Goal: Task Accomplishment & Management: Manage account settings

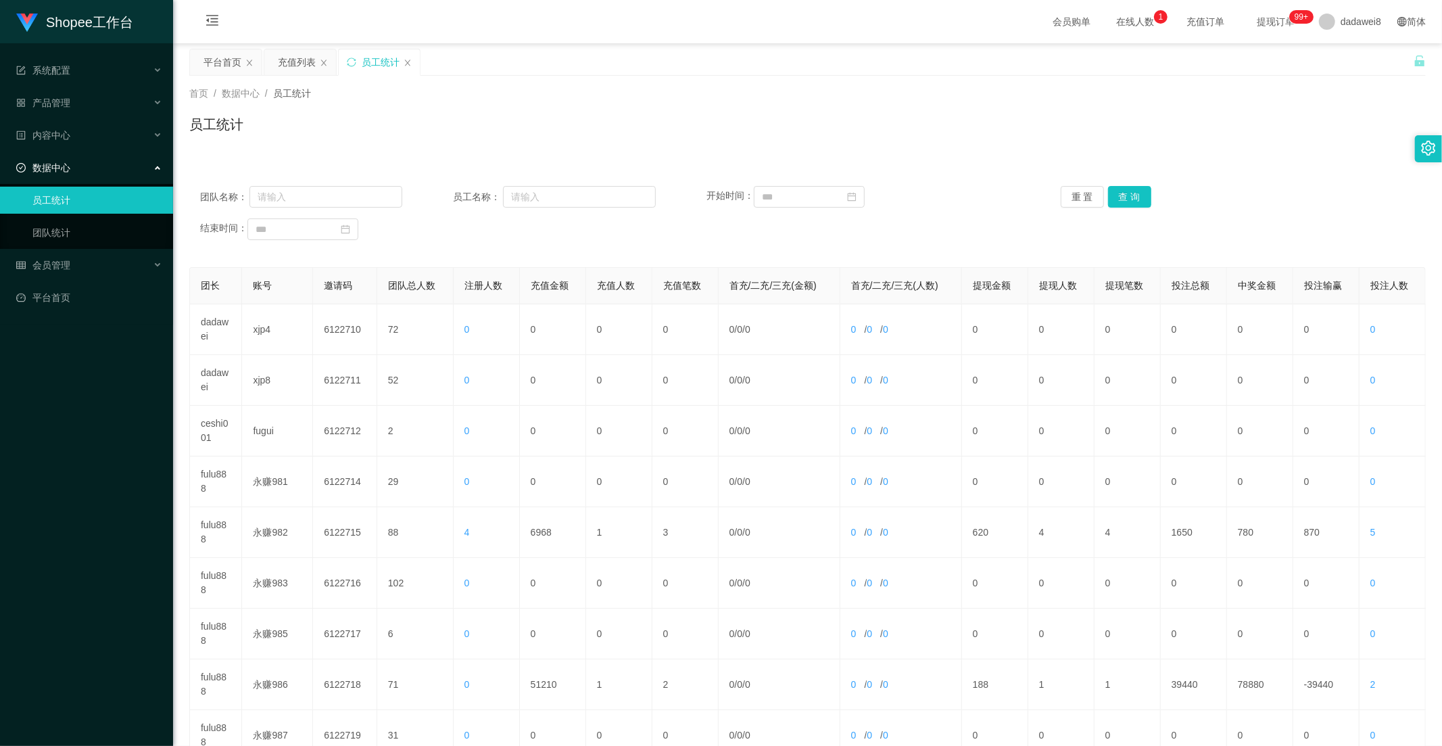
scroll to position [189, 0]
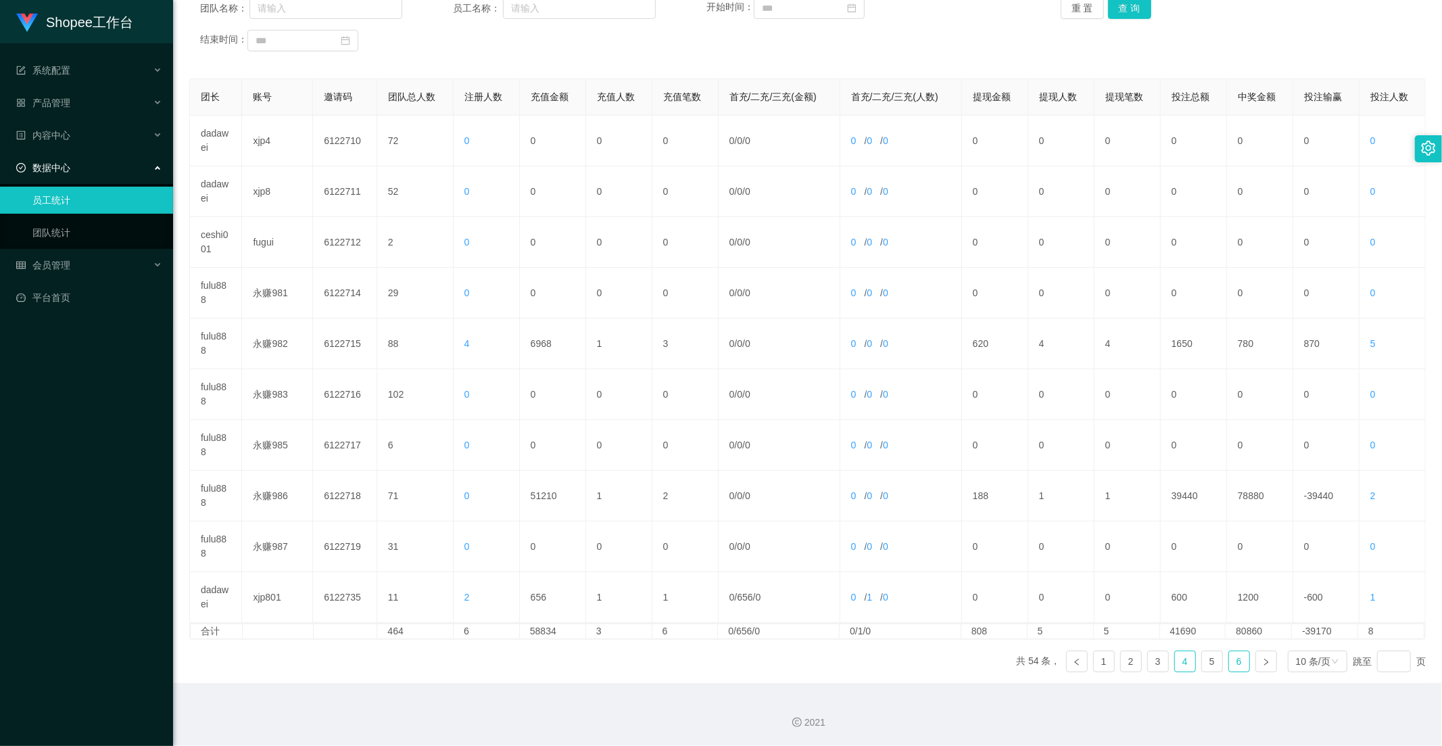
click at [1229, 667] on link "6" at bounding box center [1239, 661] width 20 height 20
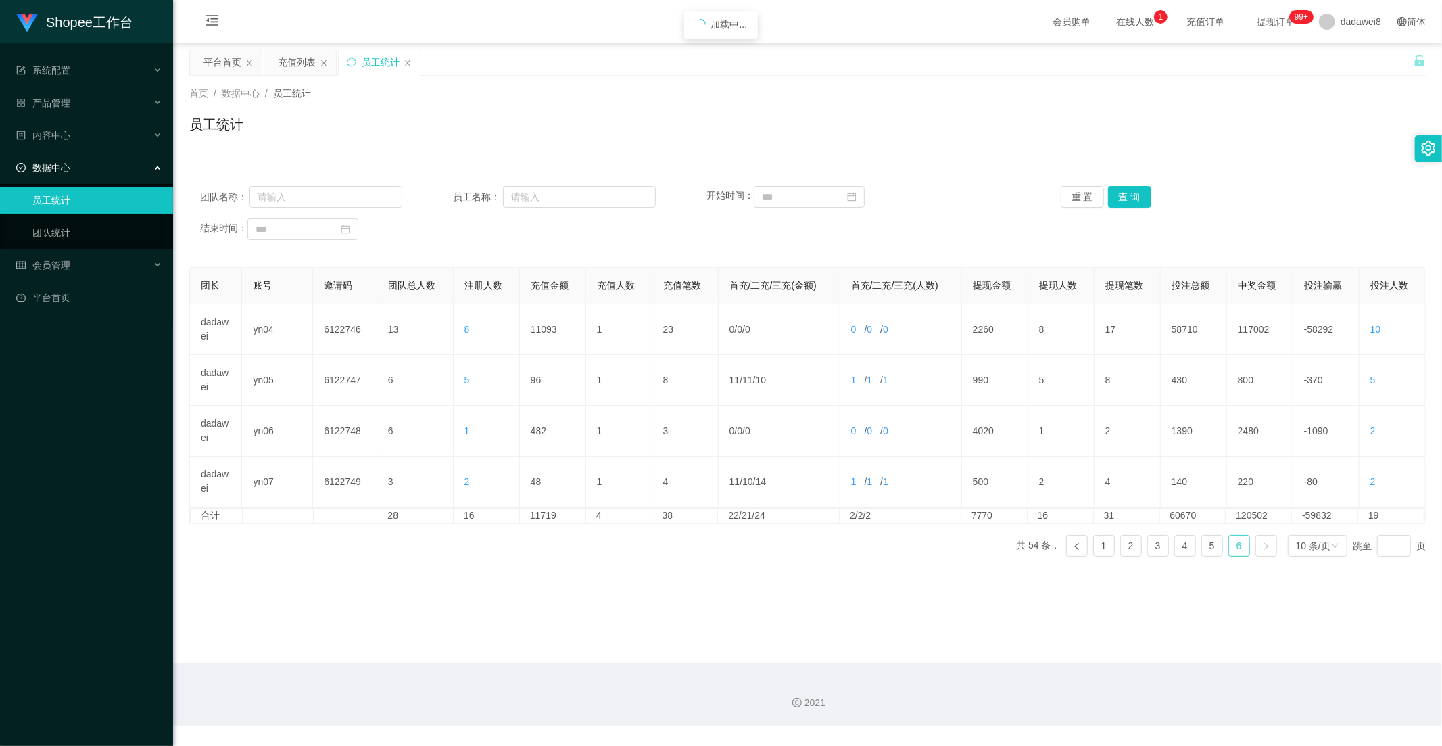
scroll to position [0, 0]
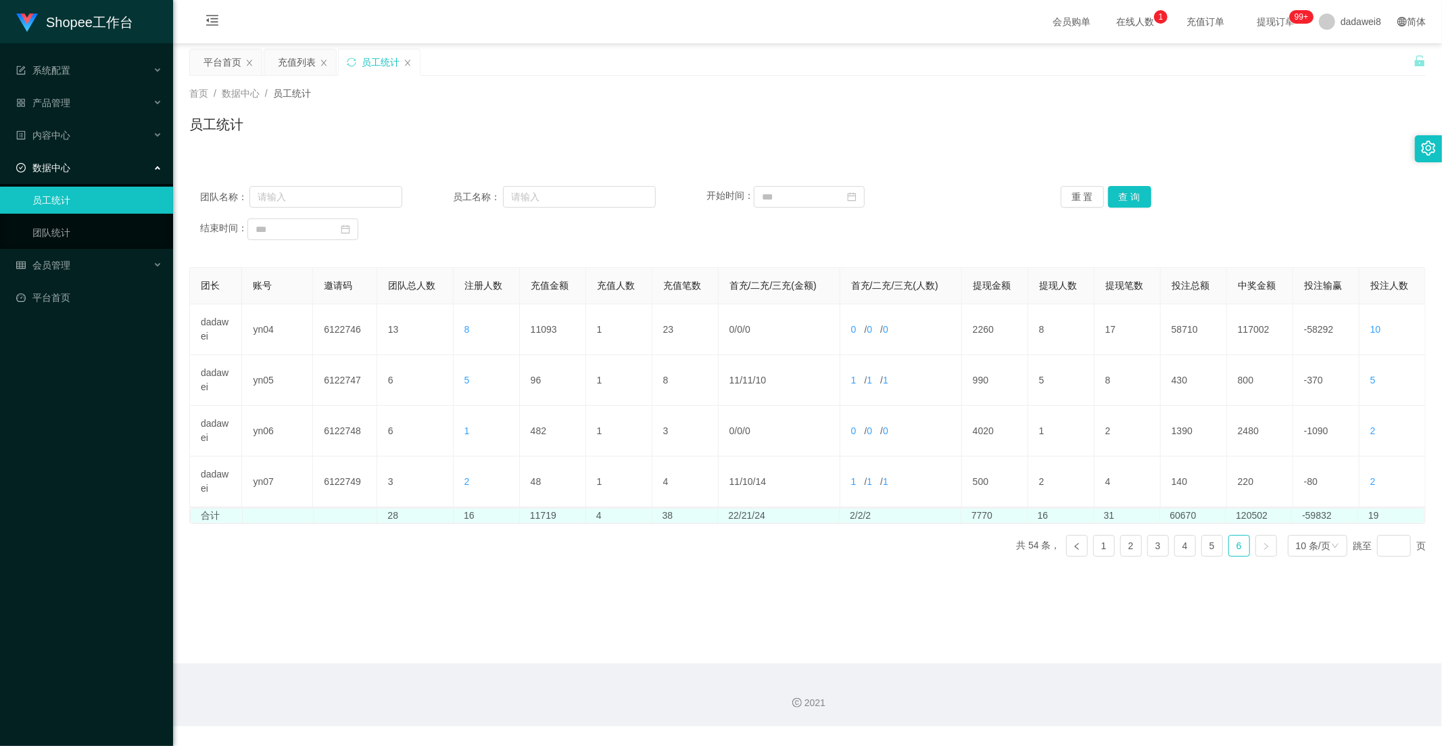
drag, startPoint x: 991, startPoint y: 521, endPoint x: 940, endPoint y: 519, distance: 50.7
click at [965, 519] on td "7770" at bounding box center [994, 515] width 66 height 14
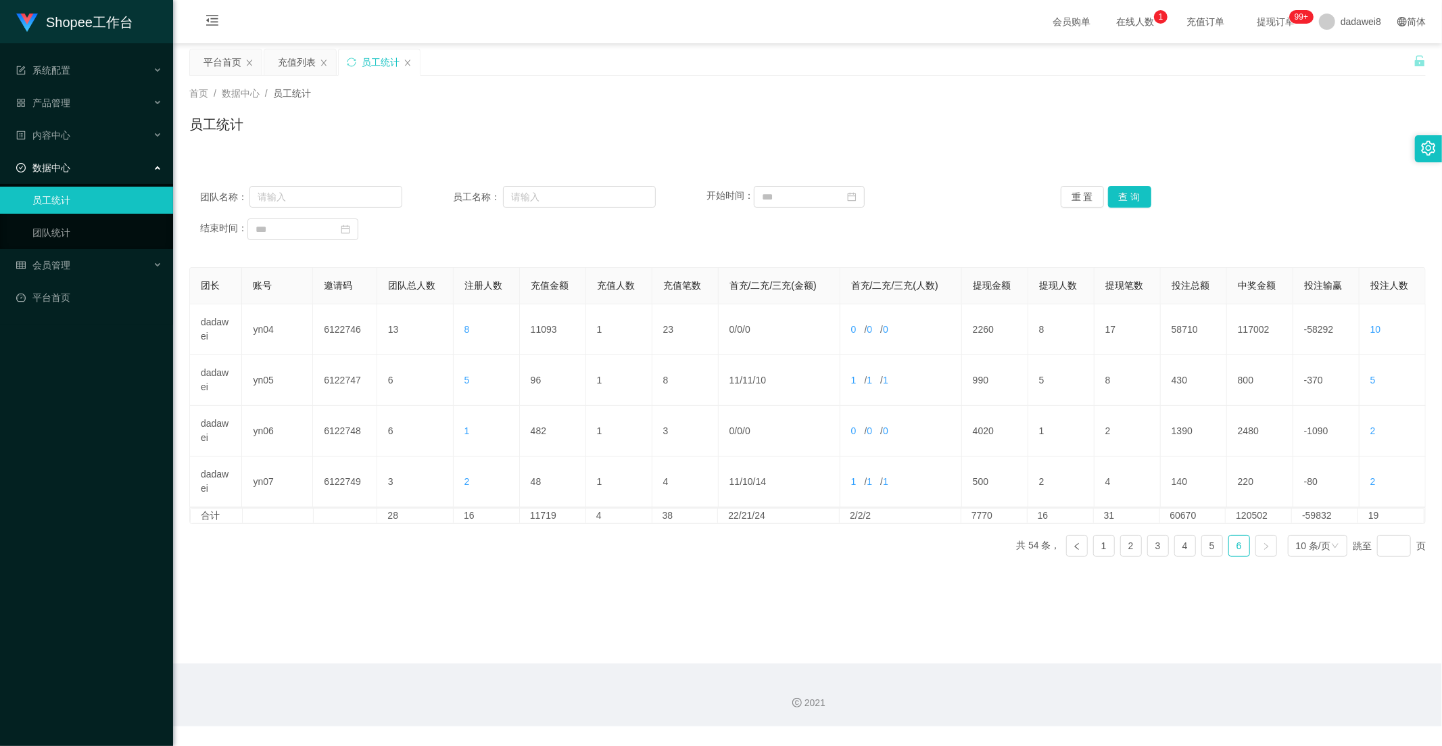
click at [890, 535] on div "团长 账号 邀请码 团队总人数 注册人数 充值金额 充值人数 充值笔数 首充/二充/三充(金额) 首充/二充/三充(人数) 提现金额 提现人数 提现笔数 投注…" at bounding box center [807, 417] width 1236 height 300
click at [1311, 19] on div "dadawei8" at bounding box center [1350, 21] width 78 height 43
click at [1334, 68] on li "退出登录" at bounding box center [1350, 59] width 101 height 22
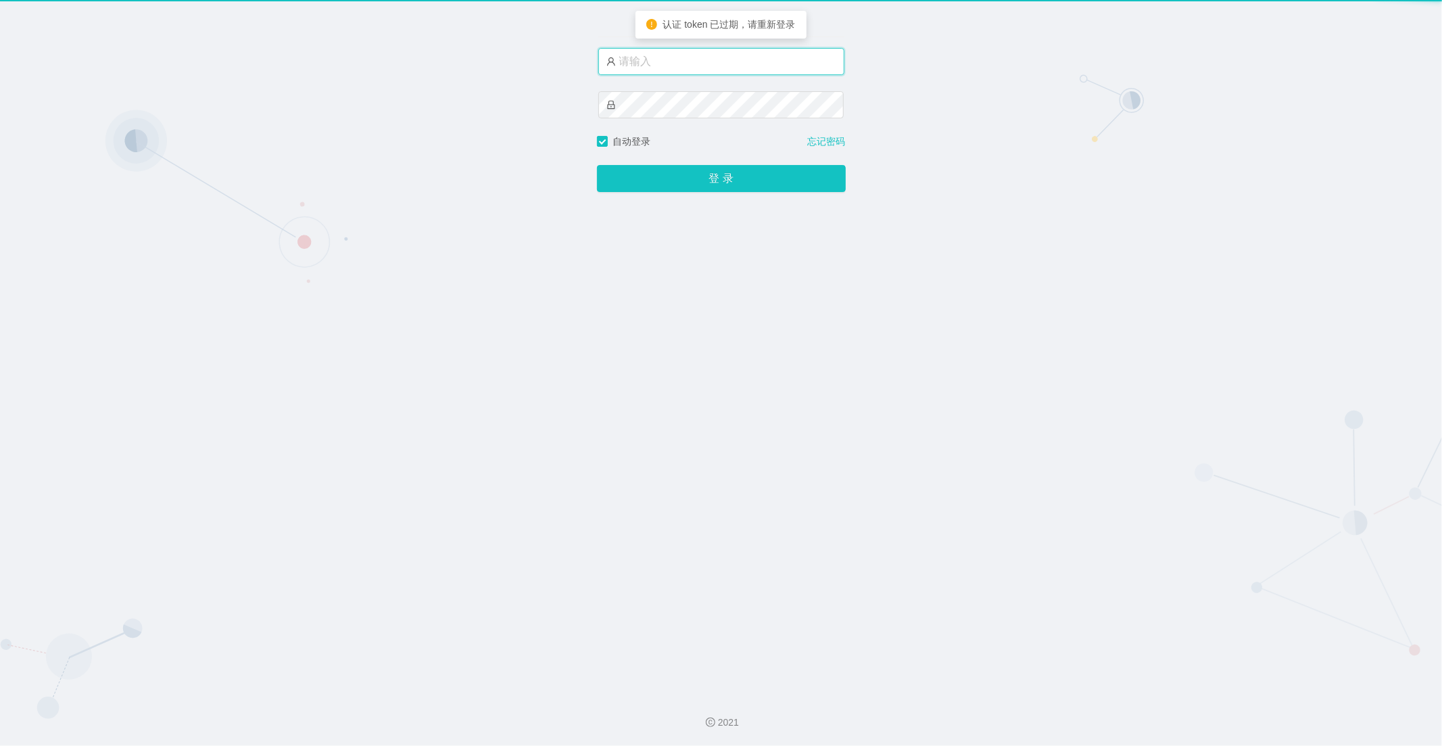
type input "dadawei8"
